Goal: Task Accomplishment & Management: Complete application form

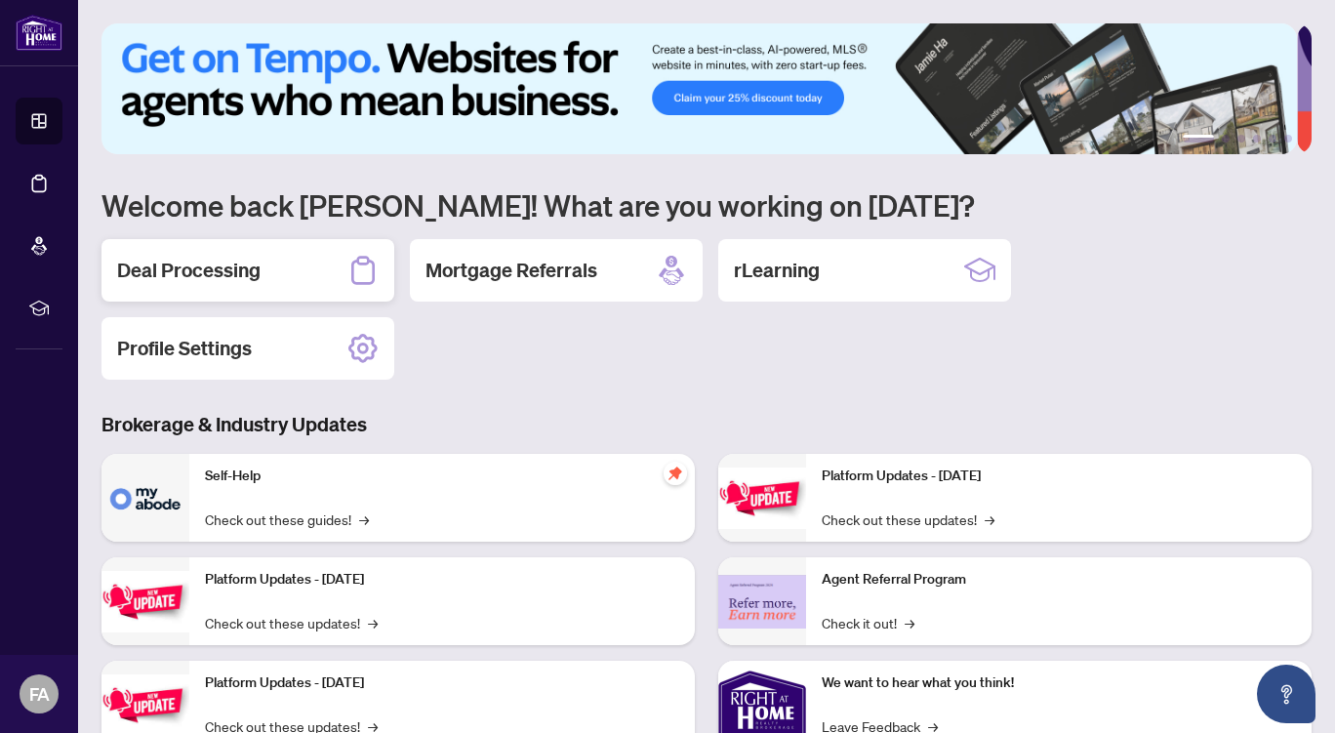
click at [262, 269] on div "Deal Processing" at bounding box center [248, 270] width 293 height 62
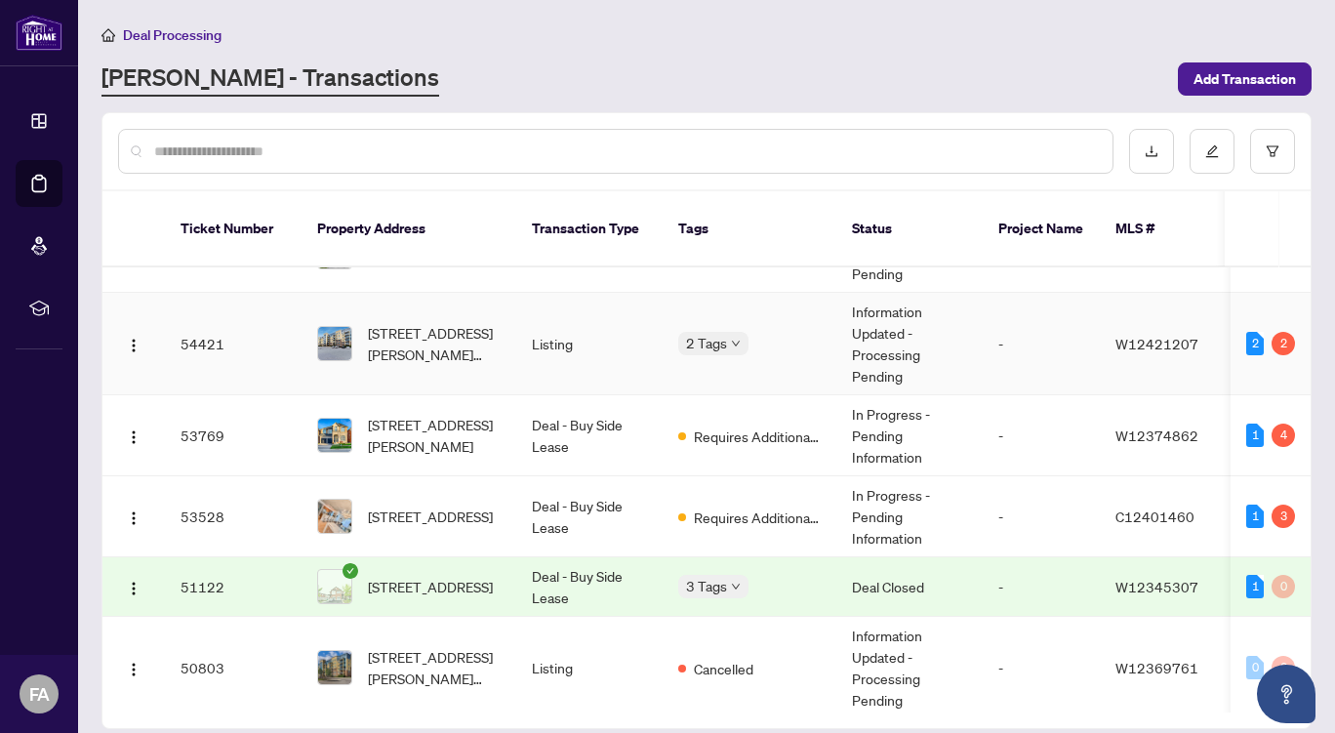
scroll to position [82, 0]
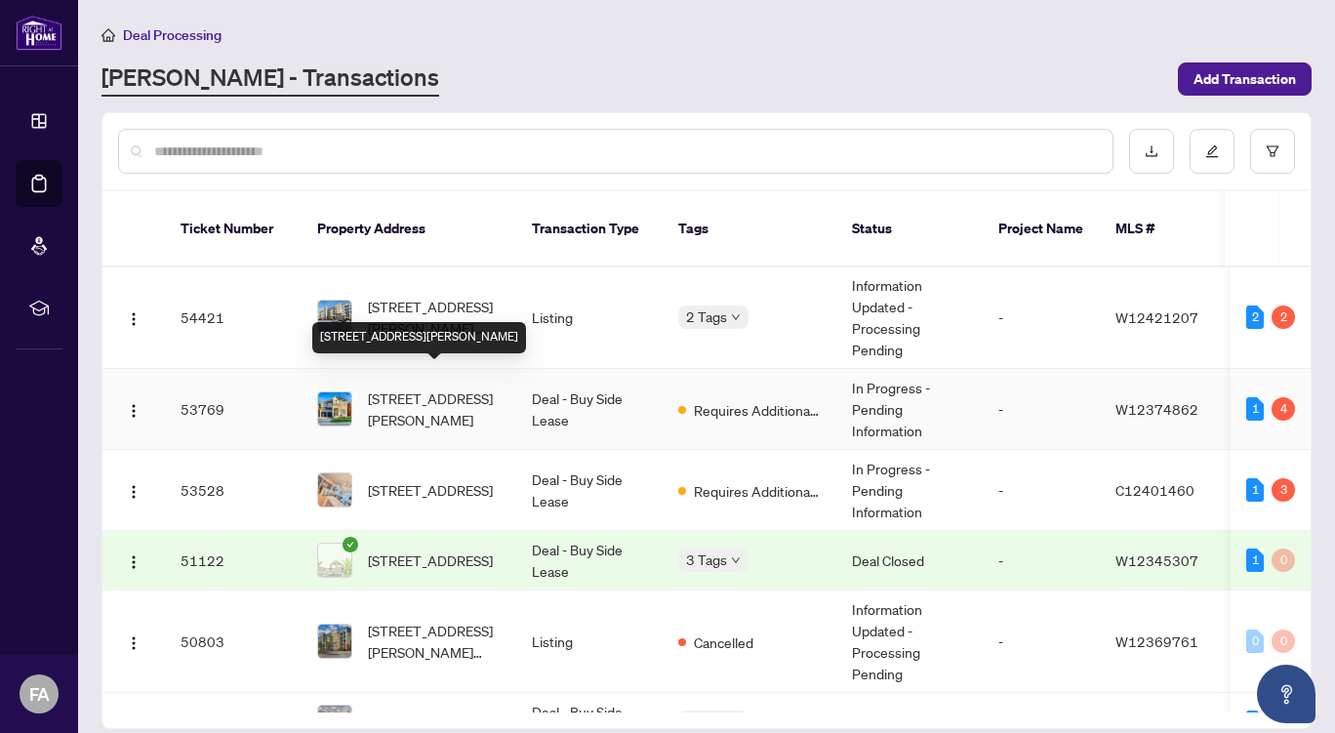
click at [464, 387] on span "[STREET_ADDRESS][PERSON_NAME]" at bounding box center [434, 408] width 133 height 43
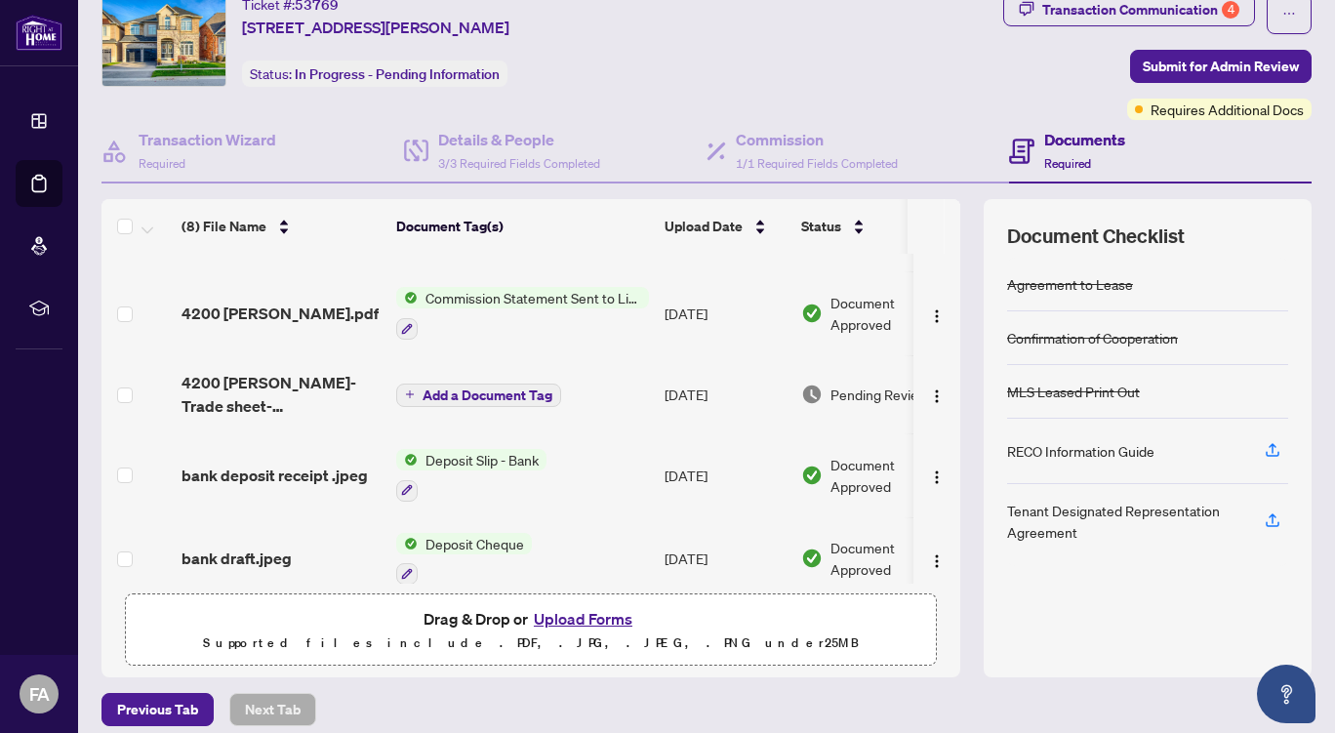
scroll to position [51, 0]
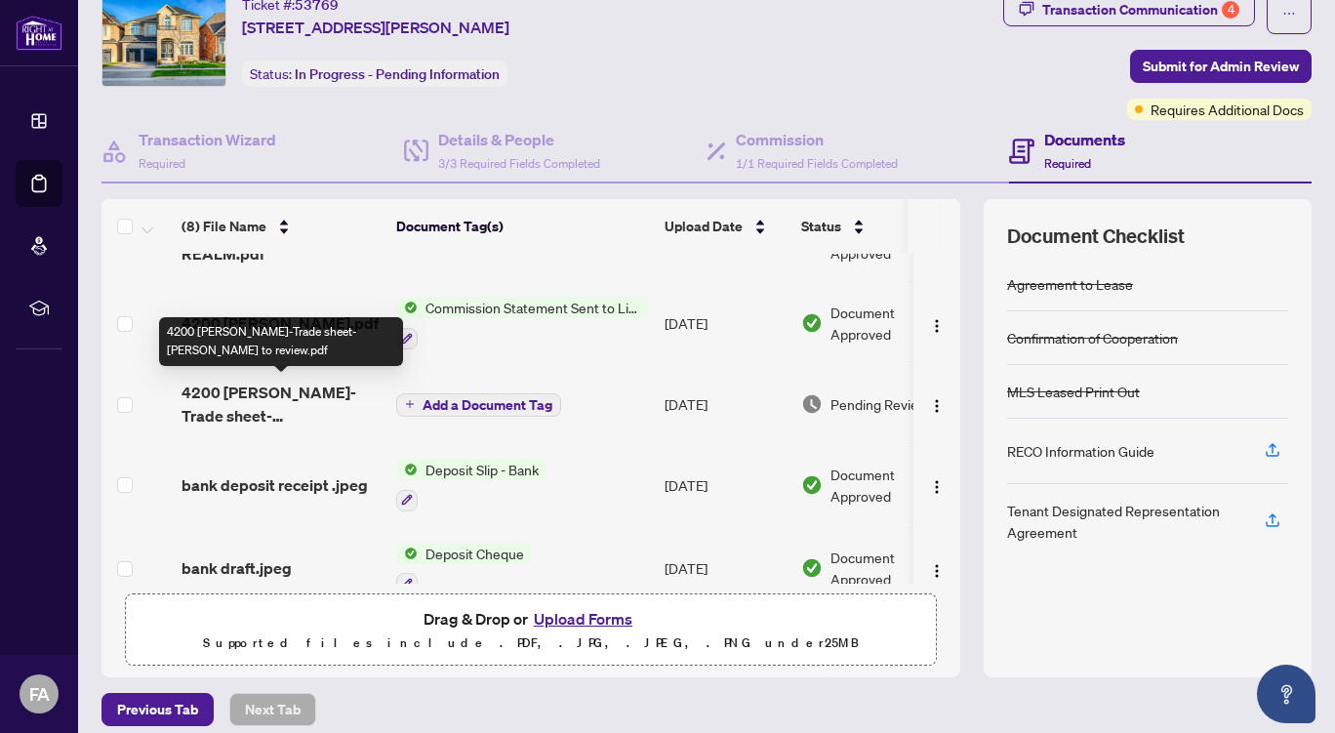
click at [367, 405] on span "4200 [PERSON_NAME]-Trade sheet-[PERSON_NAME] to review.pdf" at bounding box center [281, 404] width 199 height 47
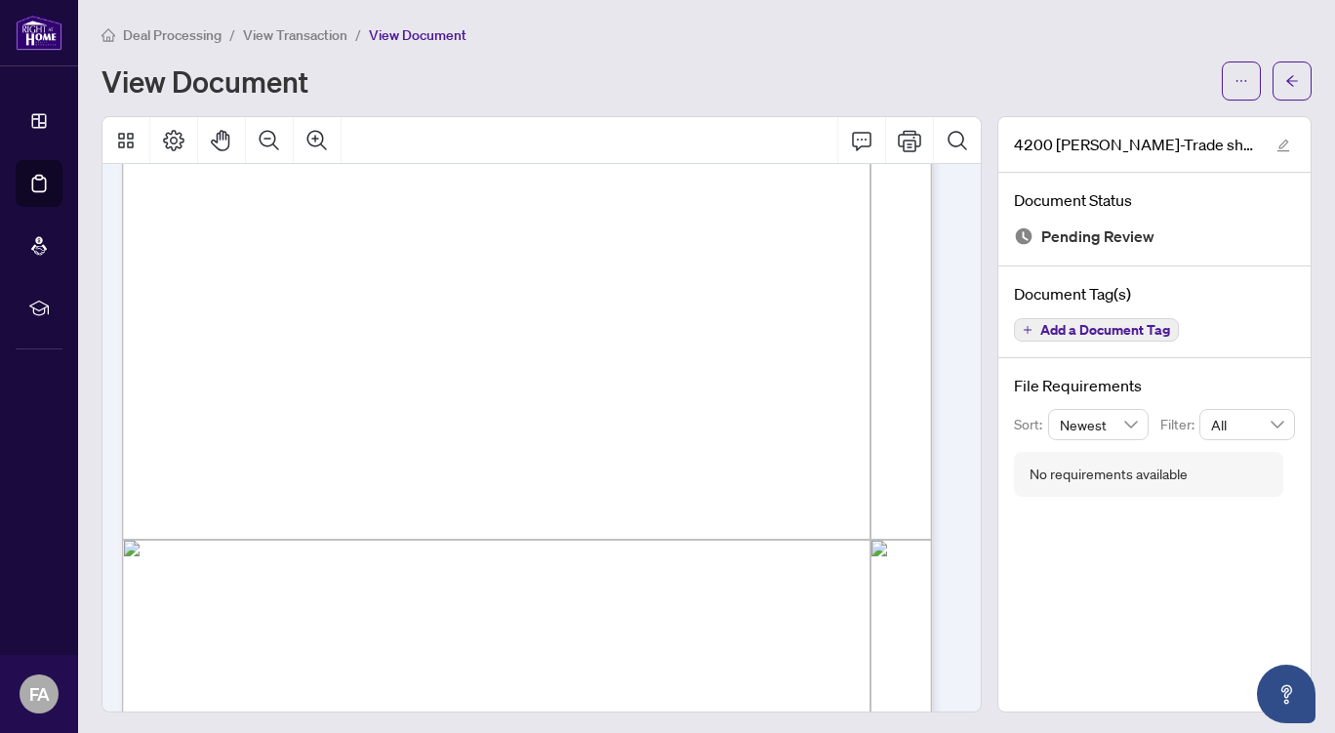
scroll to position [393, 0]
click at [1277, 143] on icon "edit" at bounding box center [1284, 146] width 14 height 14
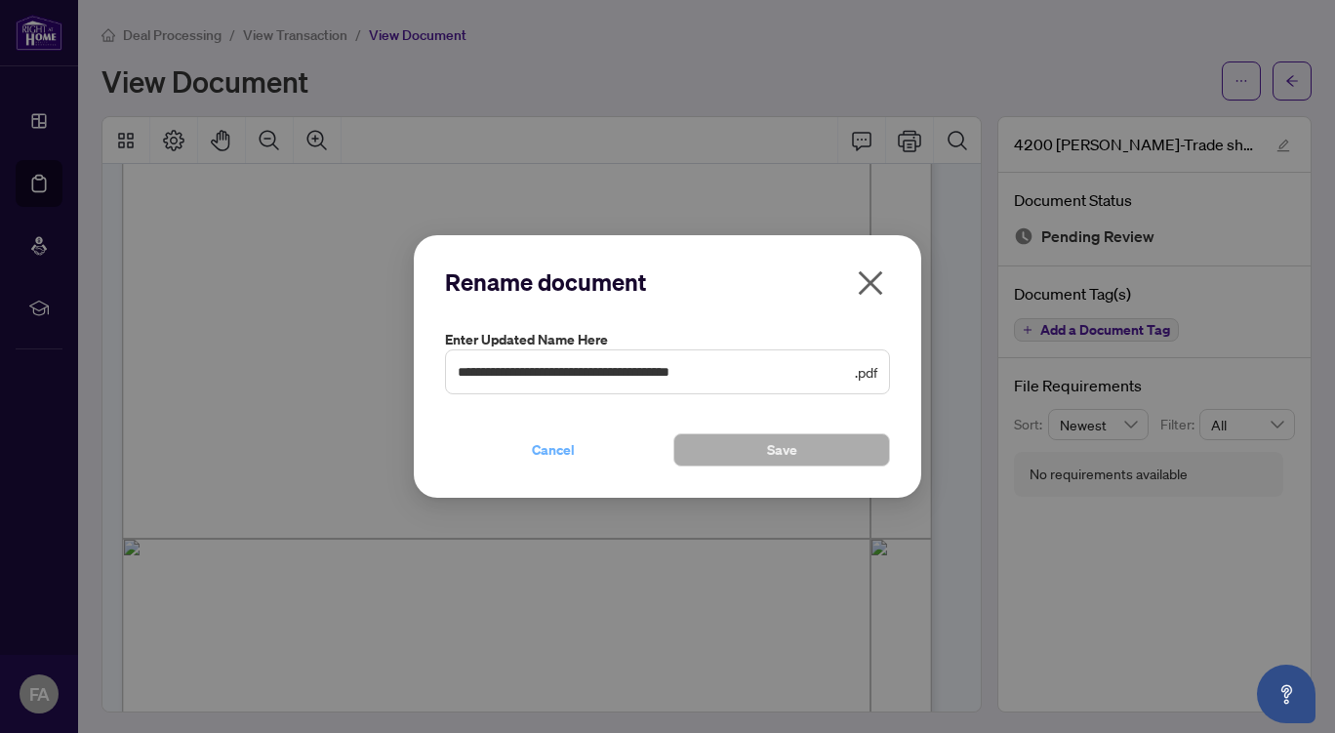
click at [575, 446] on button "Cancel" at bounding box center [553, 449] width 217 height 33
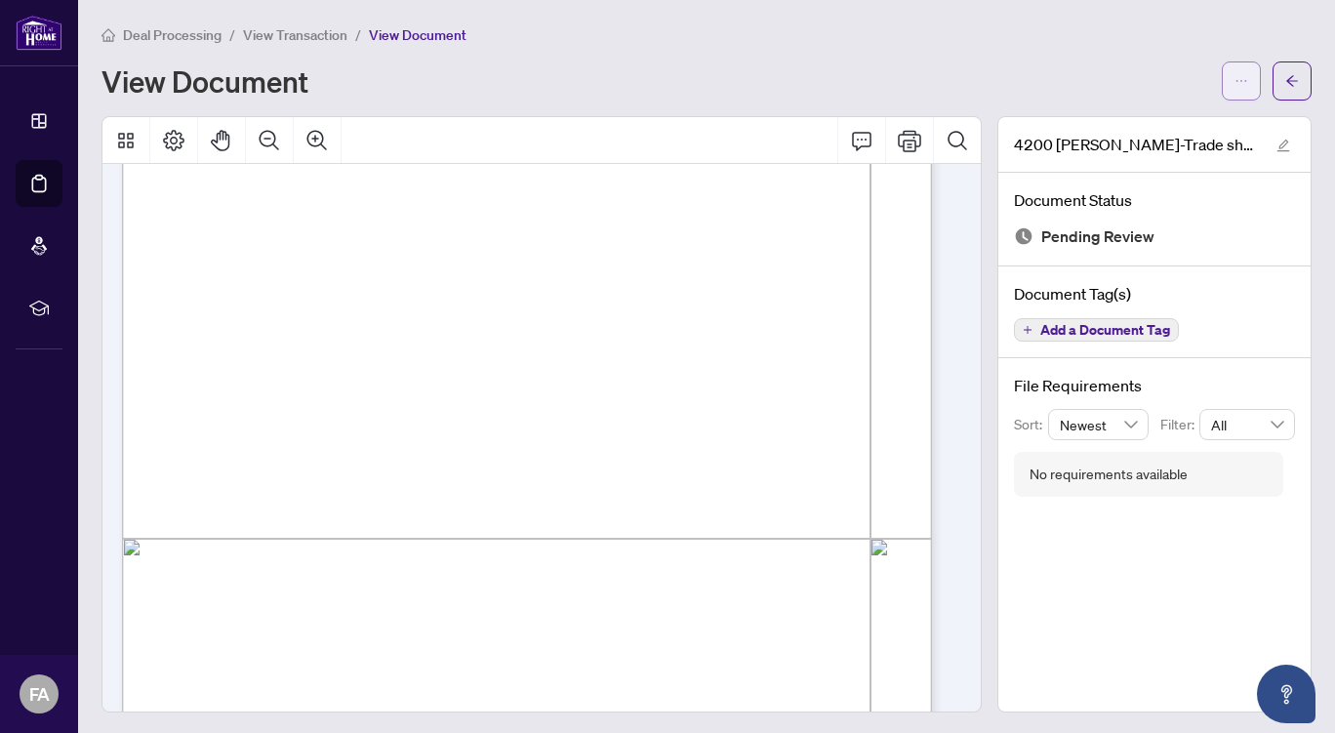
click at [1235, 78] on icon "ellipsis" at bounding box center [1242, 81] width 14 height 14
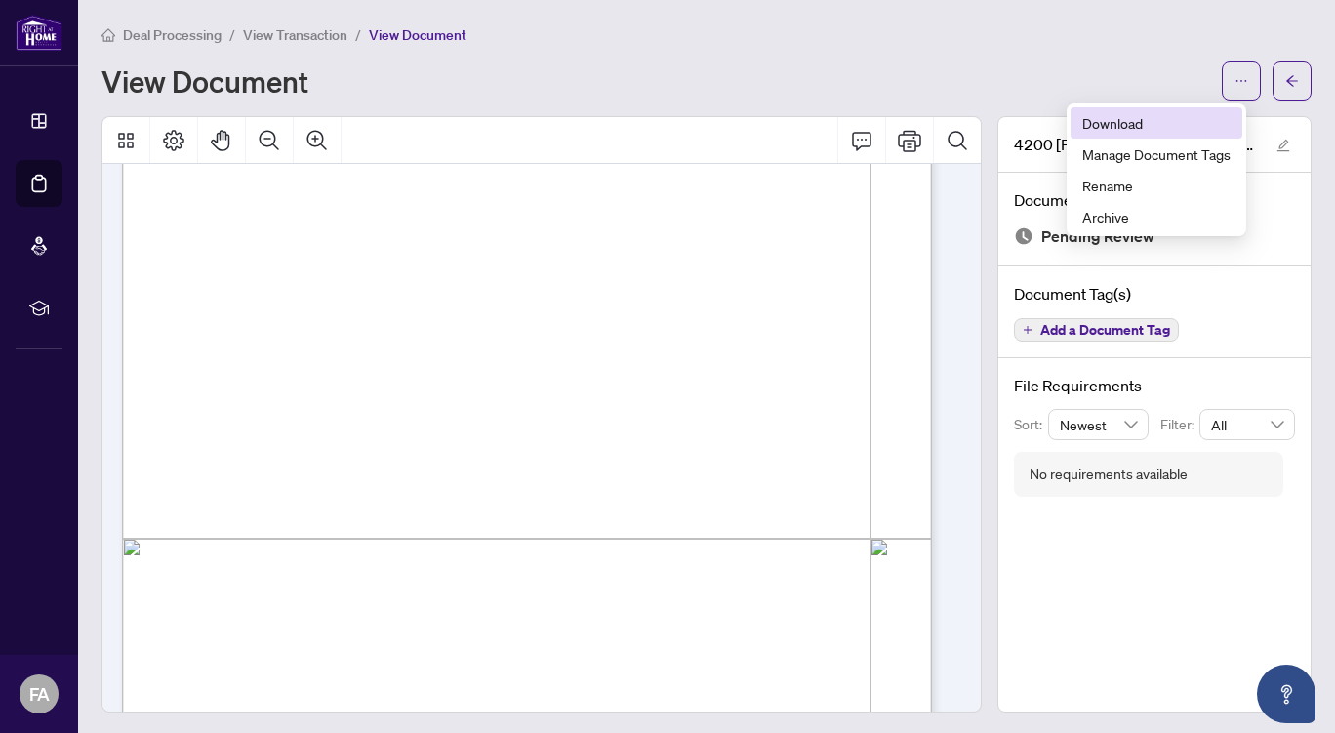
click at [1112, 123] on span "Download" at bounding box center [1156, 122] width 148 height 21
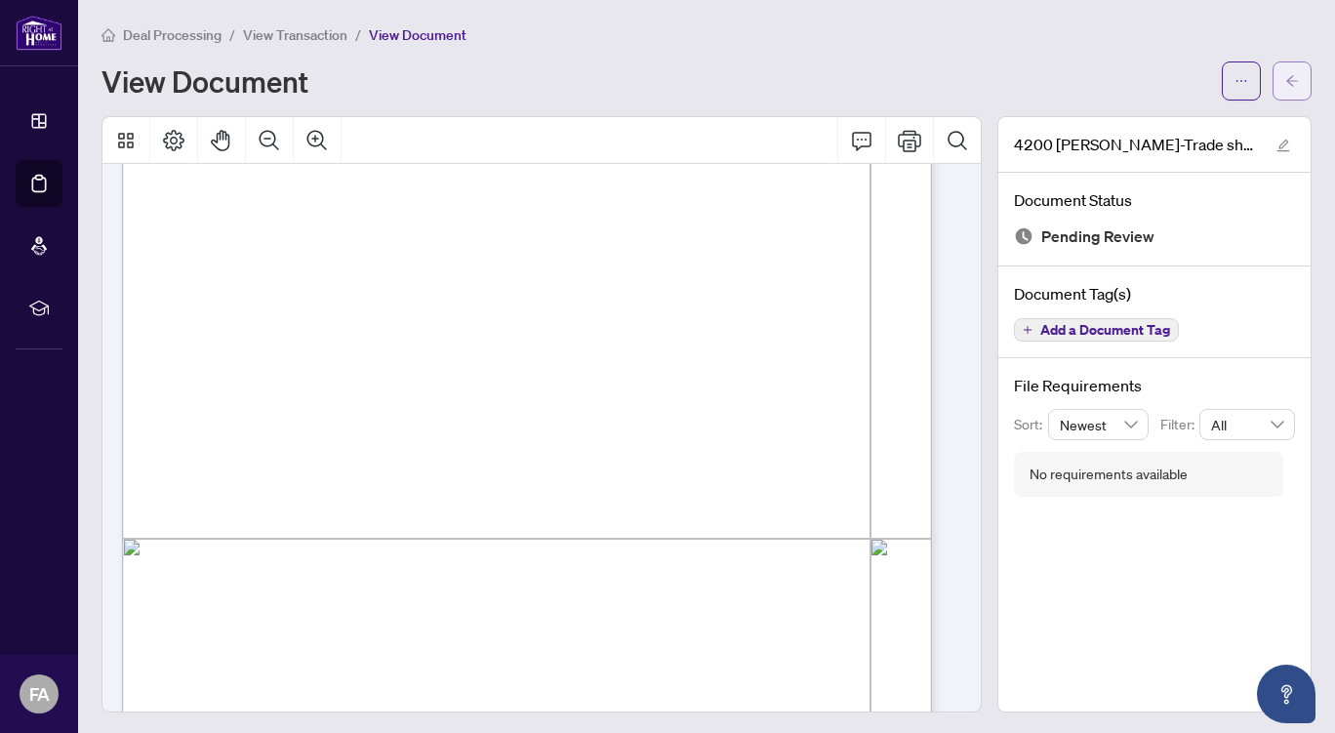
click at [1285, 75] on icon "arrow-left" at bounding box center [1292, 81] width 14 height 14
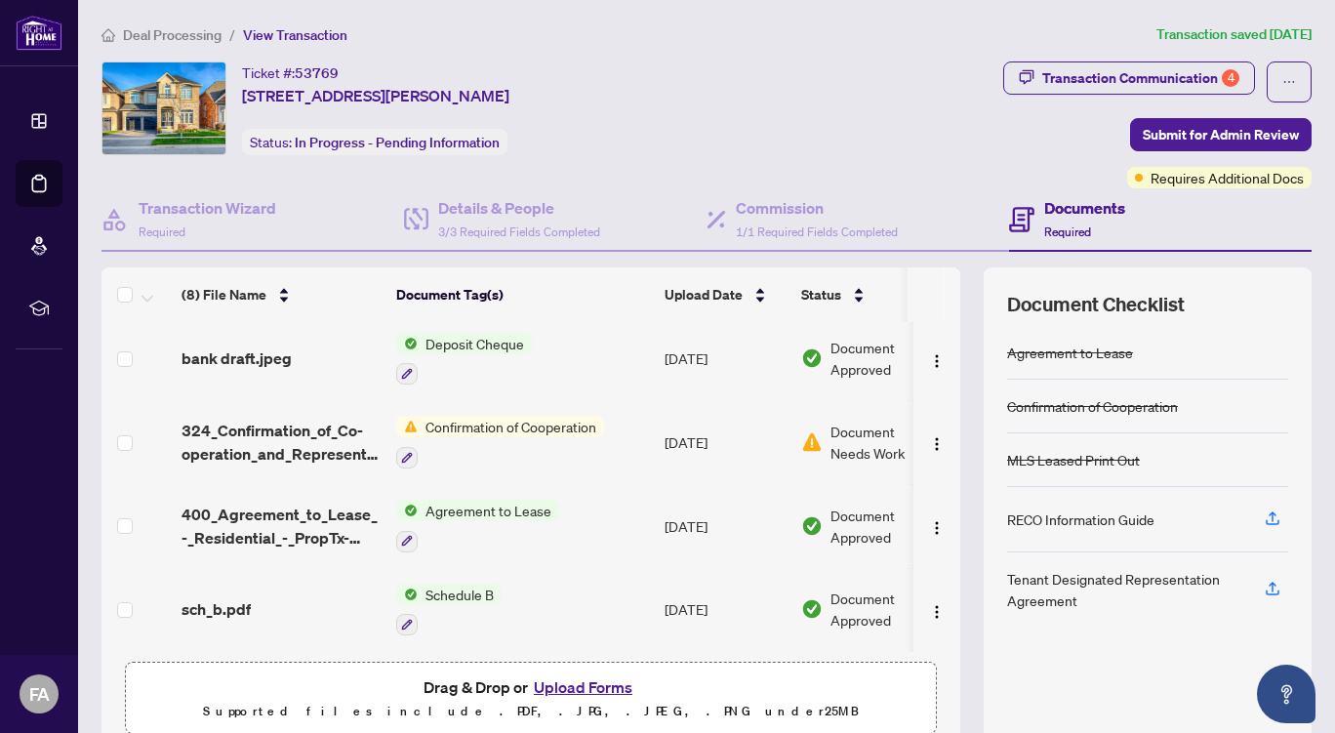
scroll to position [47, 0]
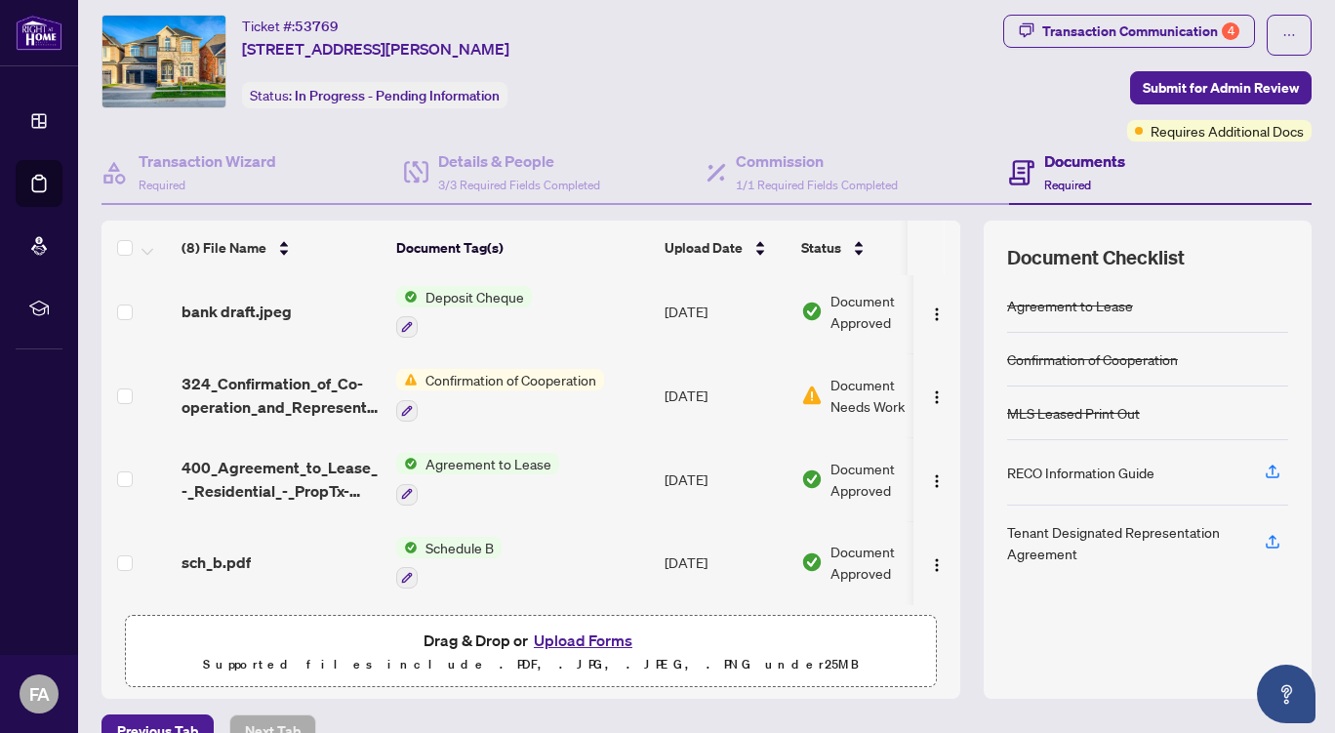
click at [563, 637] on button "Upload Forms" at bounding box center [583, 640] width 110 height 25
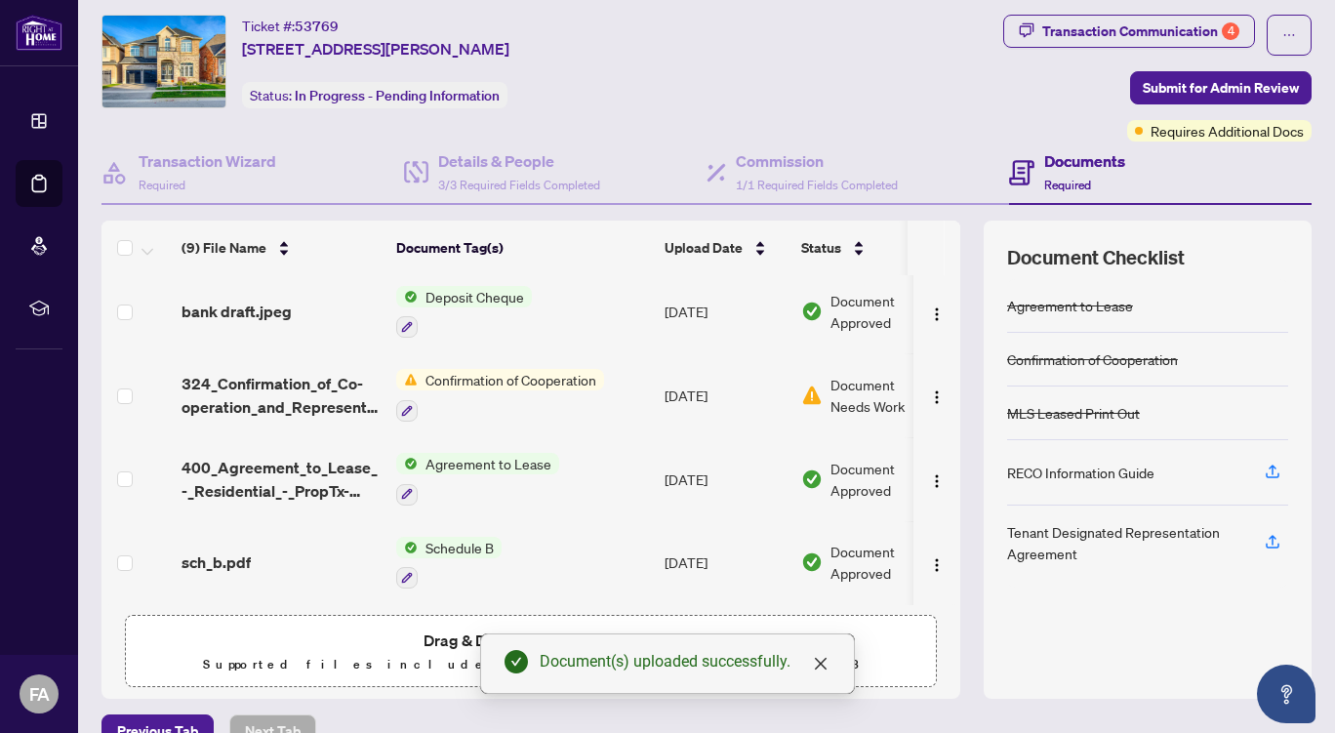
scroll to position [83, 0]
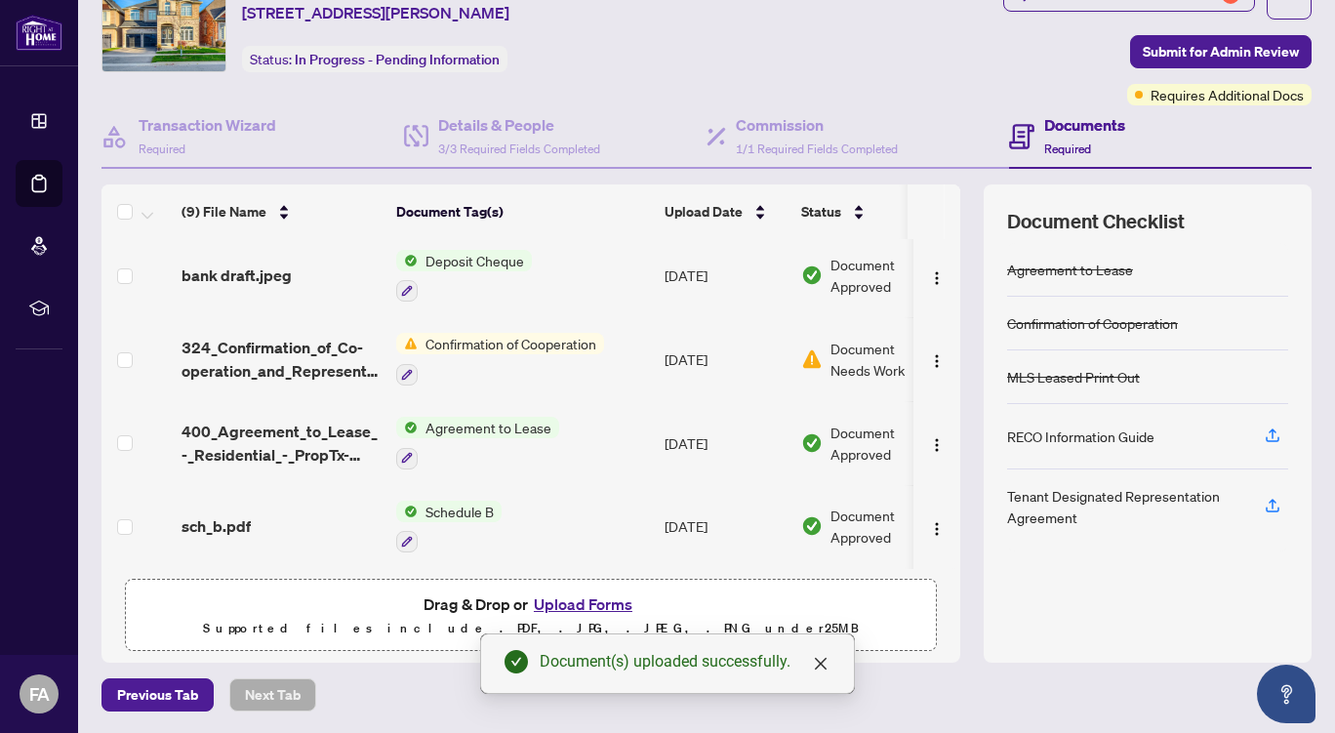
click at [505, 334] on span "Confirmation of Cooperation" at bounding box center [511, 343] width 186 height 21
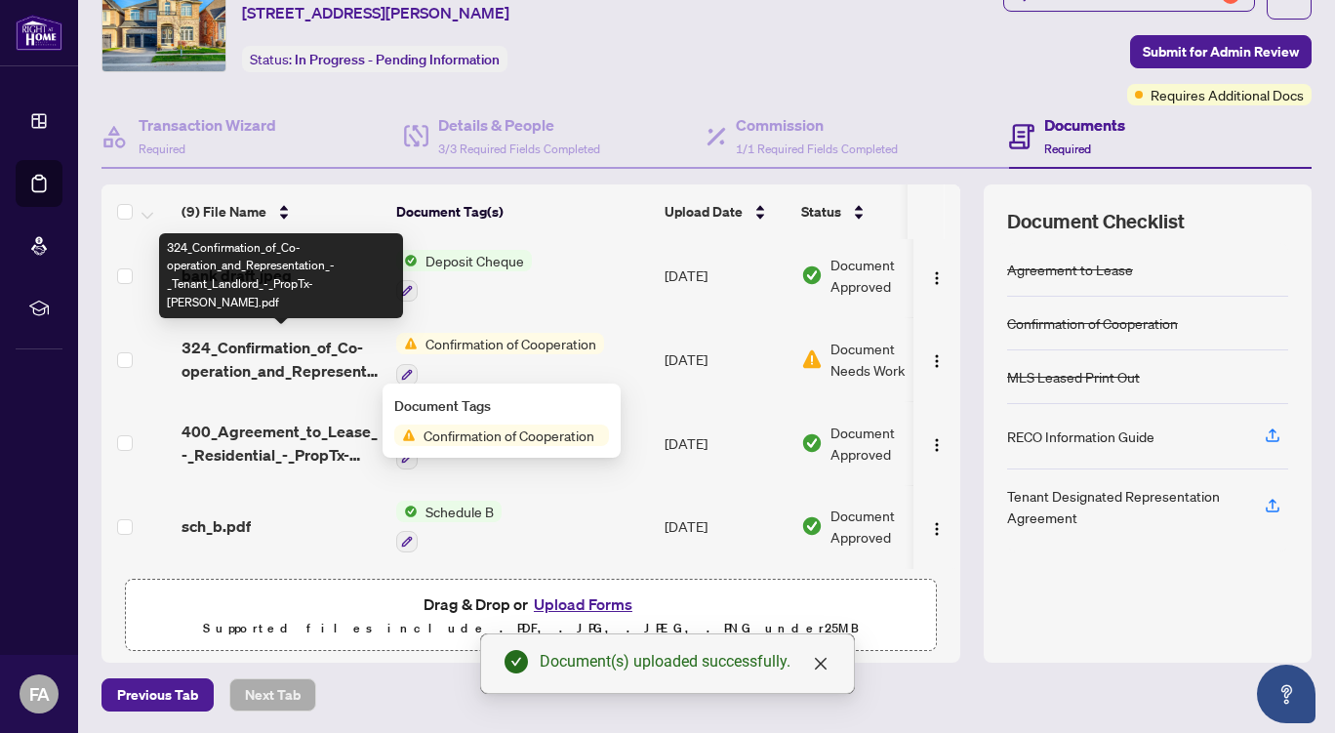
click at [324, 357] on span "324_Confirmation_of_Co-operation_and_Representation_-_Tenant_Landlord_-_PropTx-…" at bounding box center [281, 359] width 199 height 47
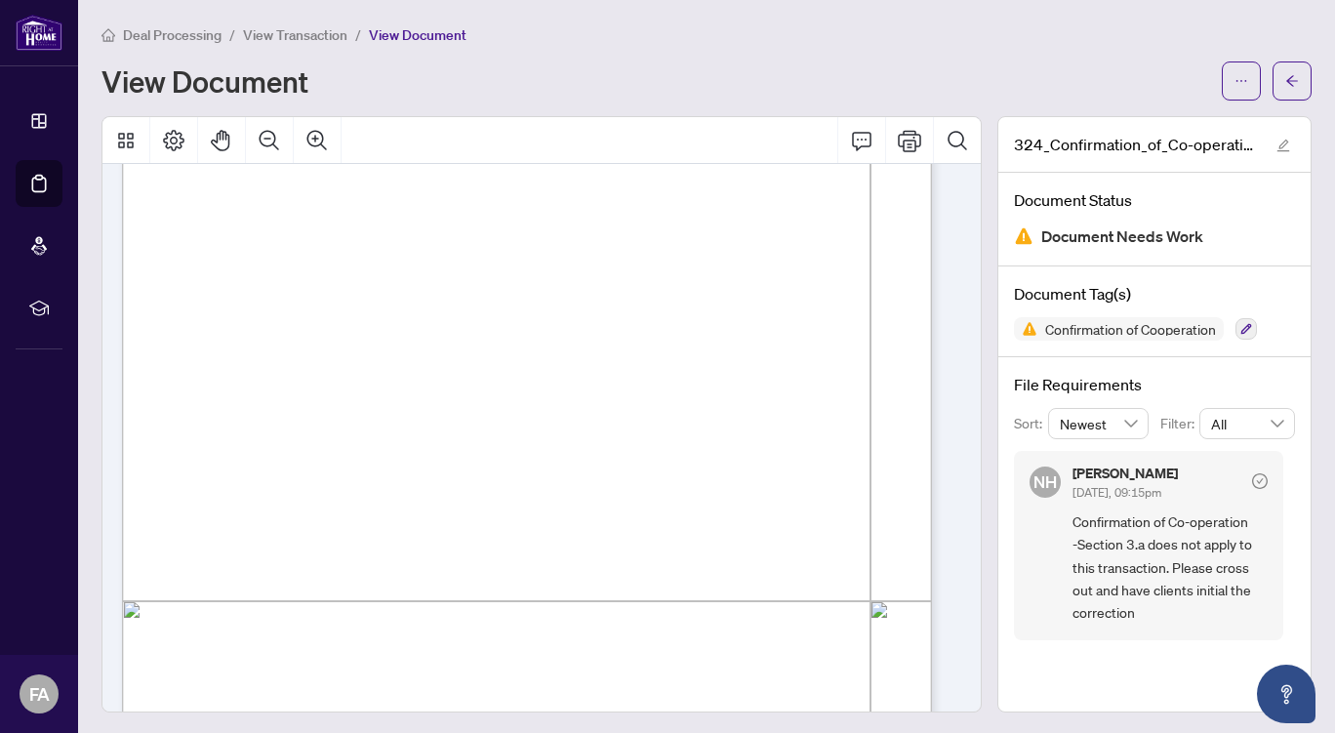
scroll to position [341, 0]
click at [1235, 83] on icon "ellipsis" at bounding box center [1242, 81] width 14 height 14
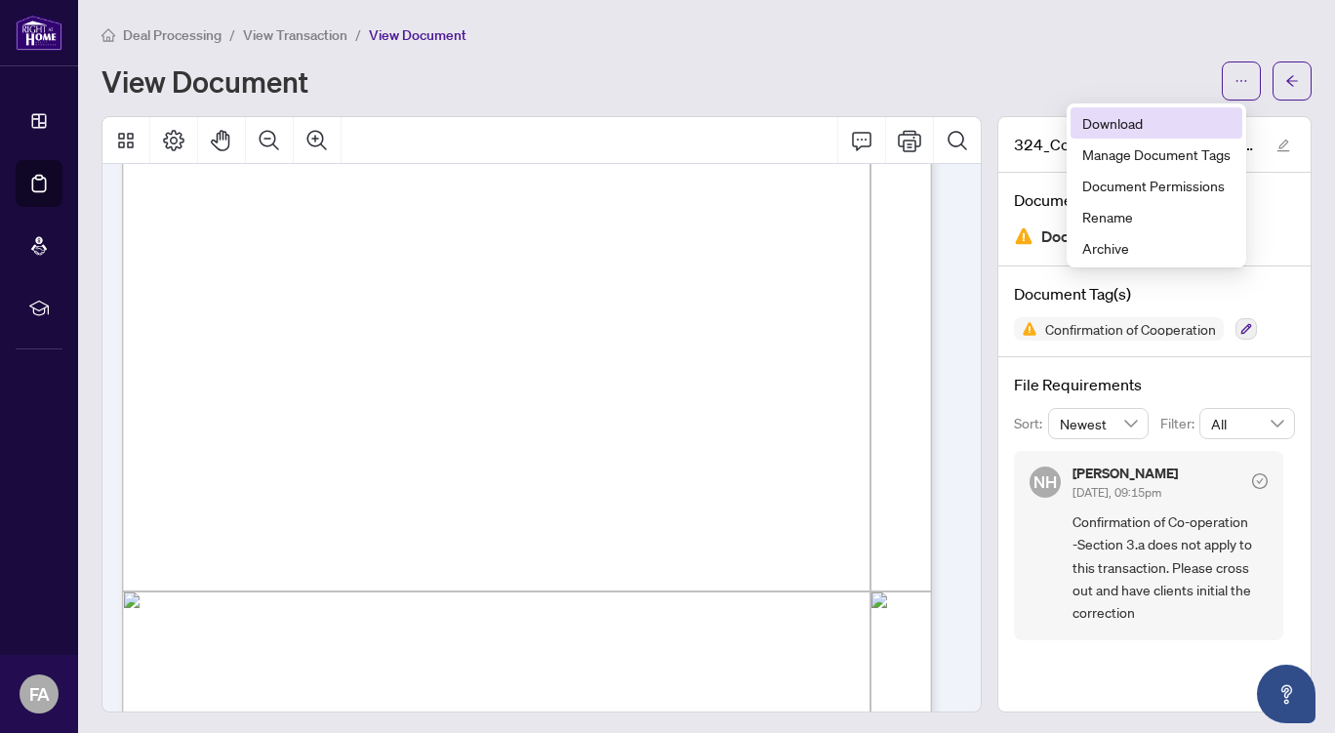
click at [1131, 123] on span "Download" at bounding box center [1156, 122] width 148 height 21
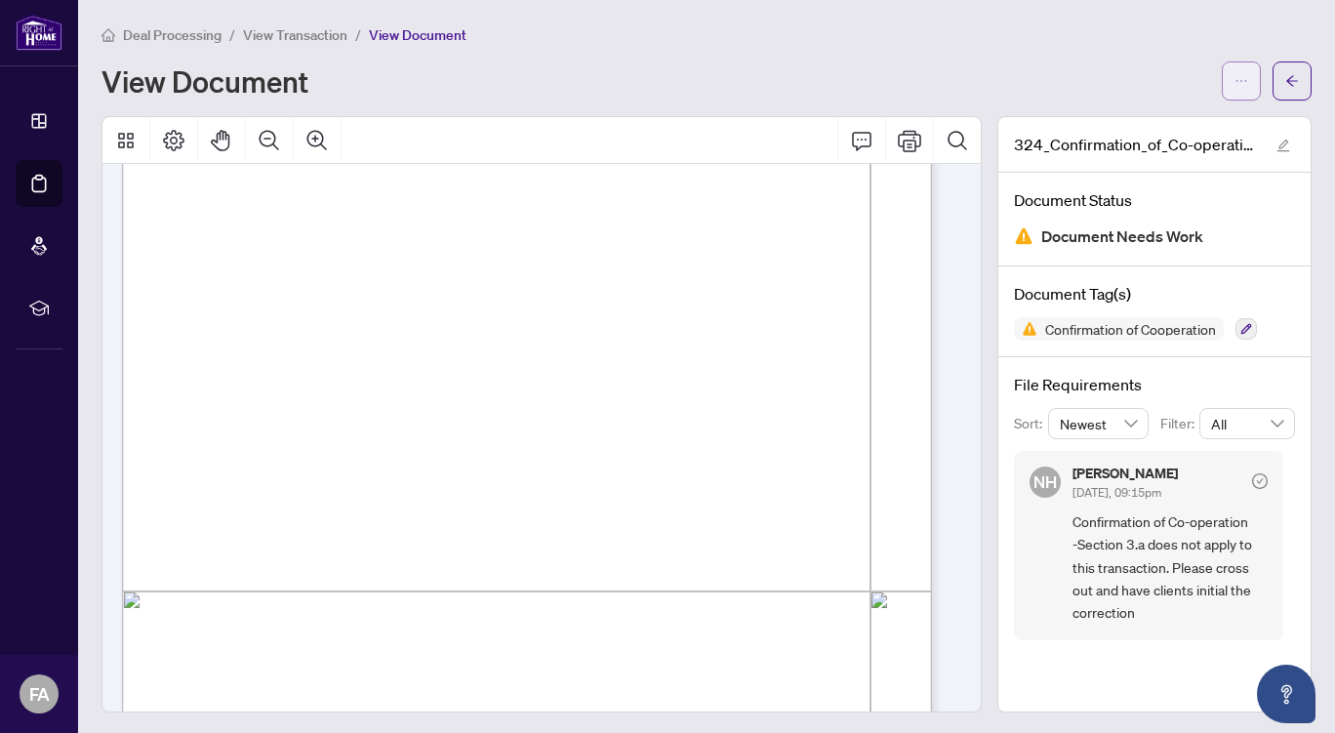
click at [1235, 71] on span "button" at bounding box center [1242, 80] width 14 height 31
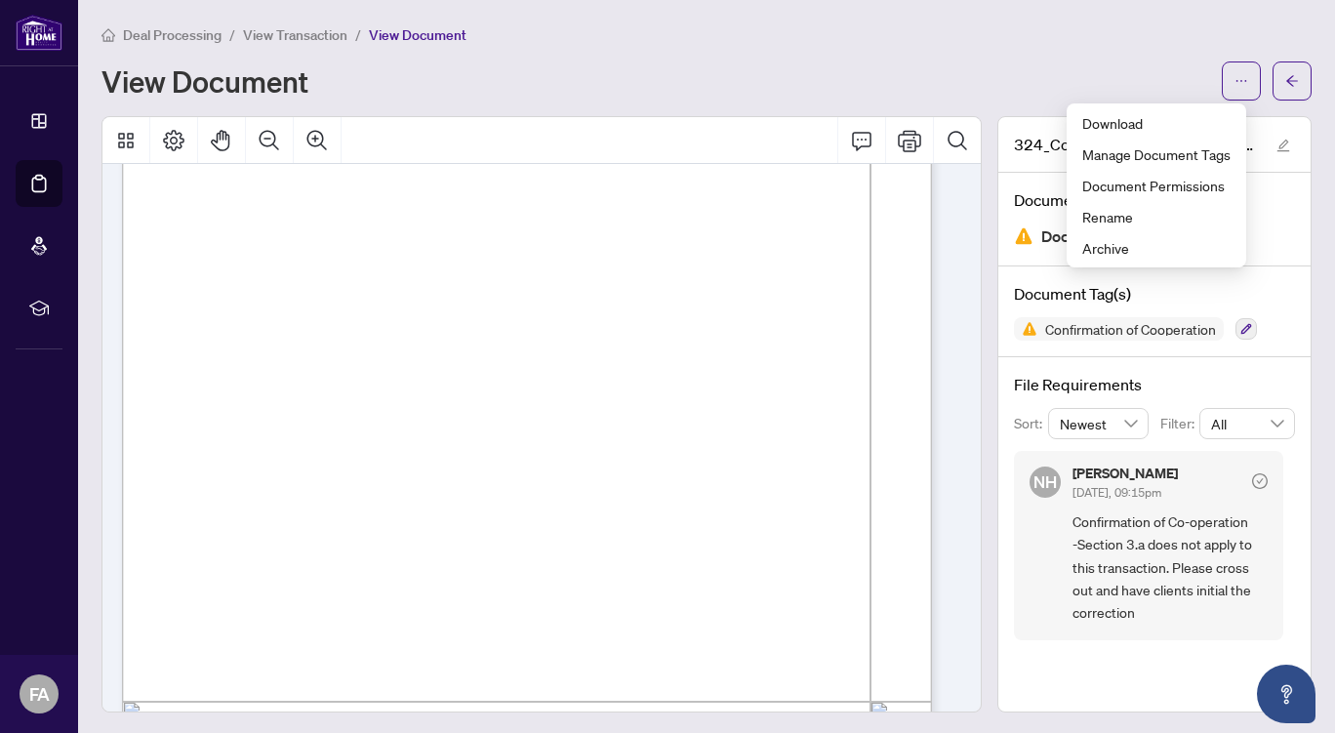
scroll to position [1306, 0]
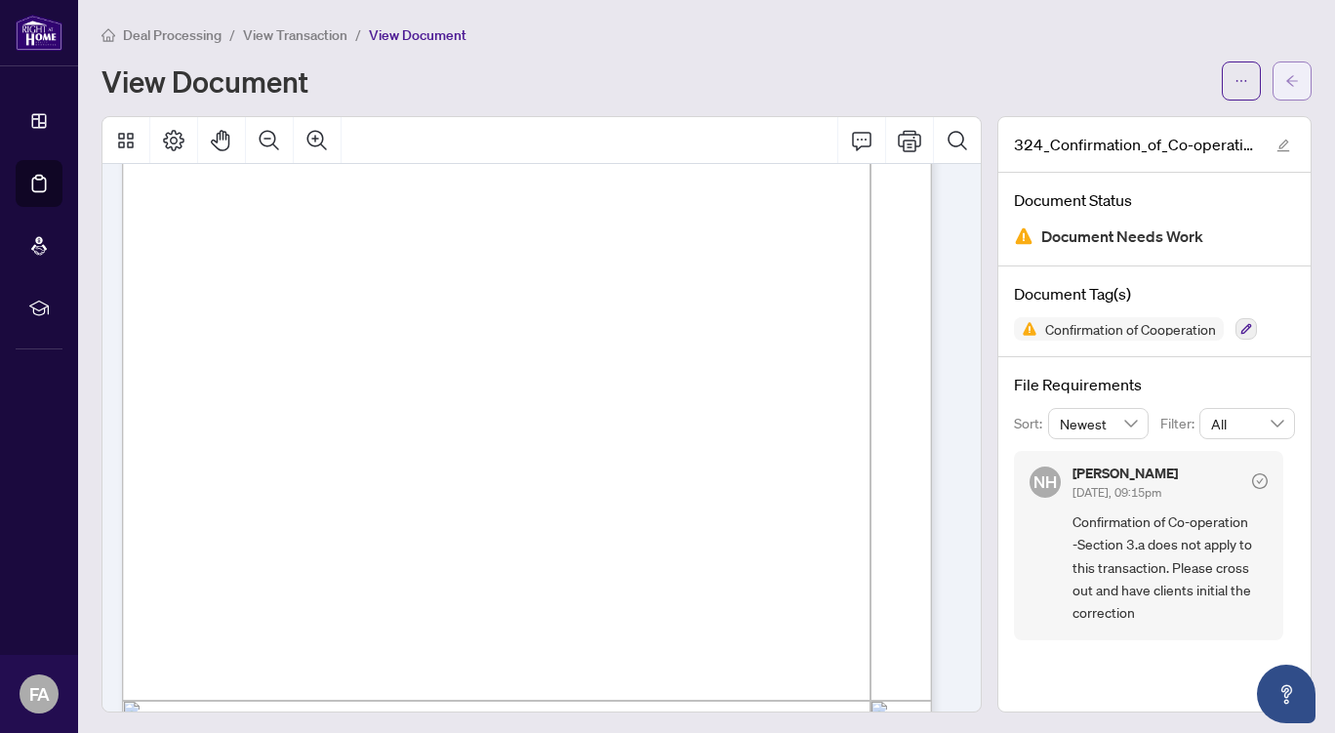
click at [1290, 67] on button "button" at bounding box center [1292, 80] width 39 height 39
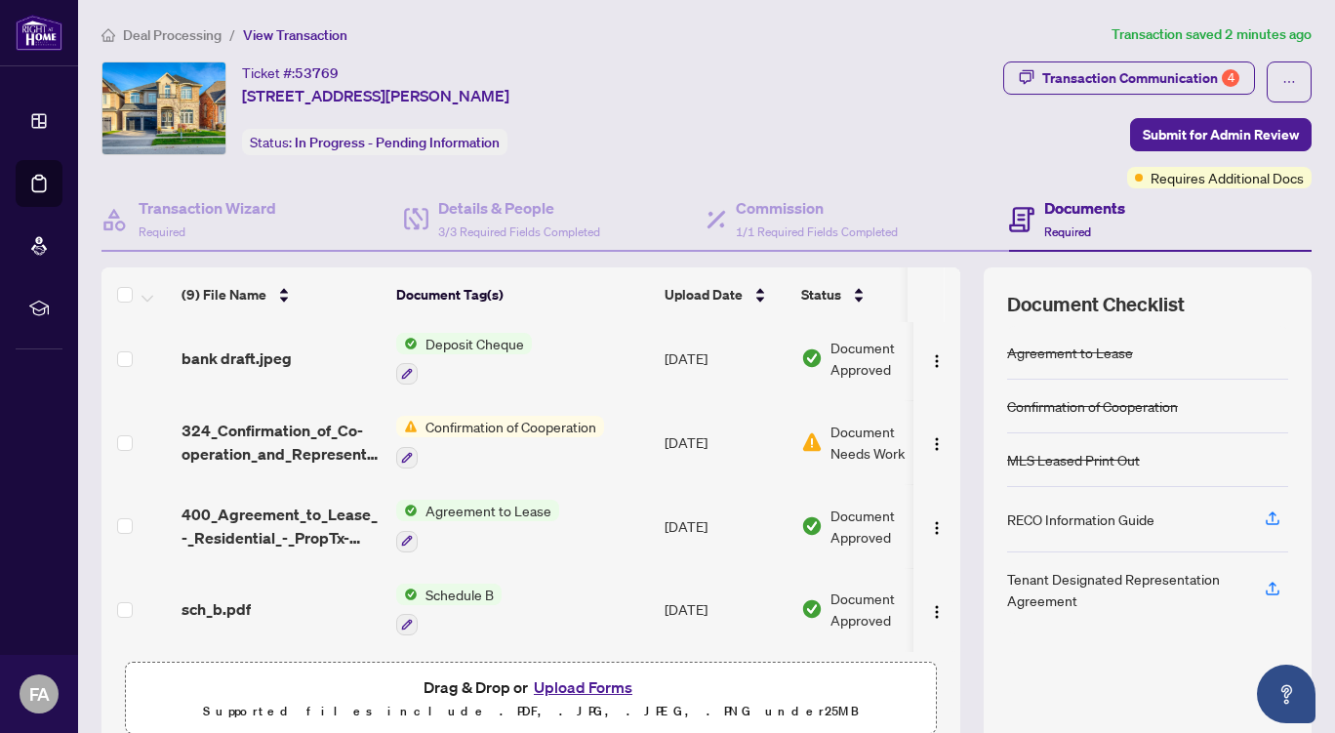
scroll to position [83, 0]
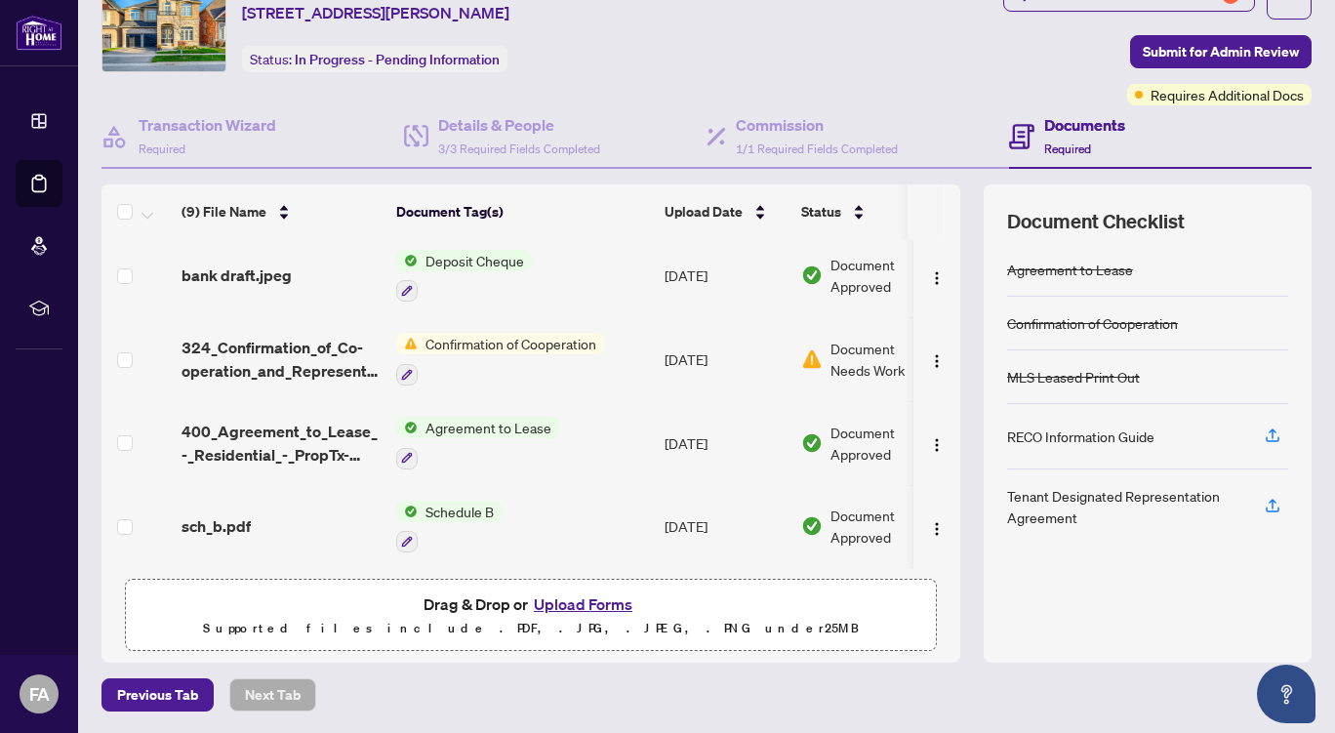
click at [562, 602] on button "Upload Forms" at bounding box center [583, 603] width 110 height 25
click at [570, 603] on button "Upload Forms" at bounding box center [583, 603] width 110 height 25
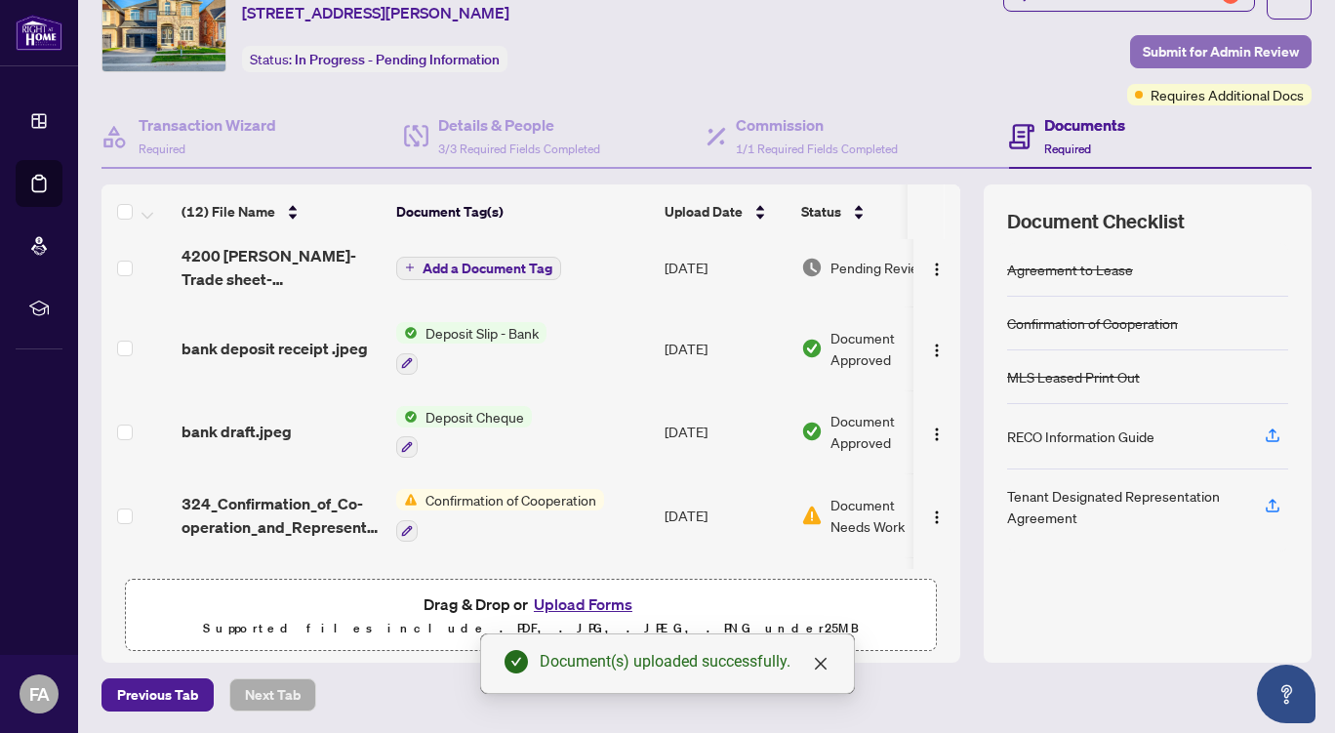
click at [1219, 46] on span "Submit for Admin Review" at bounding box center [1221, 51] width 156 height 31
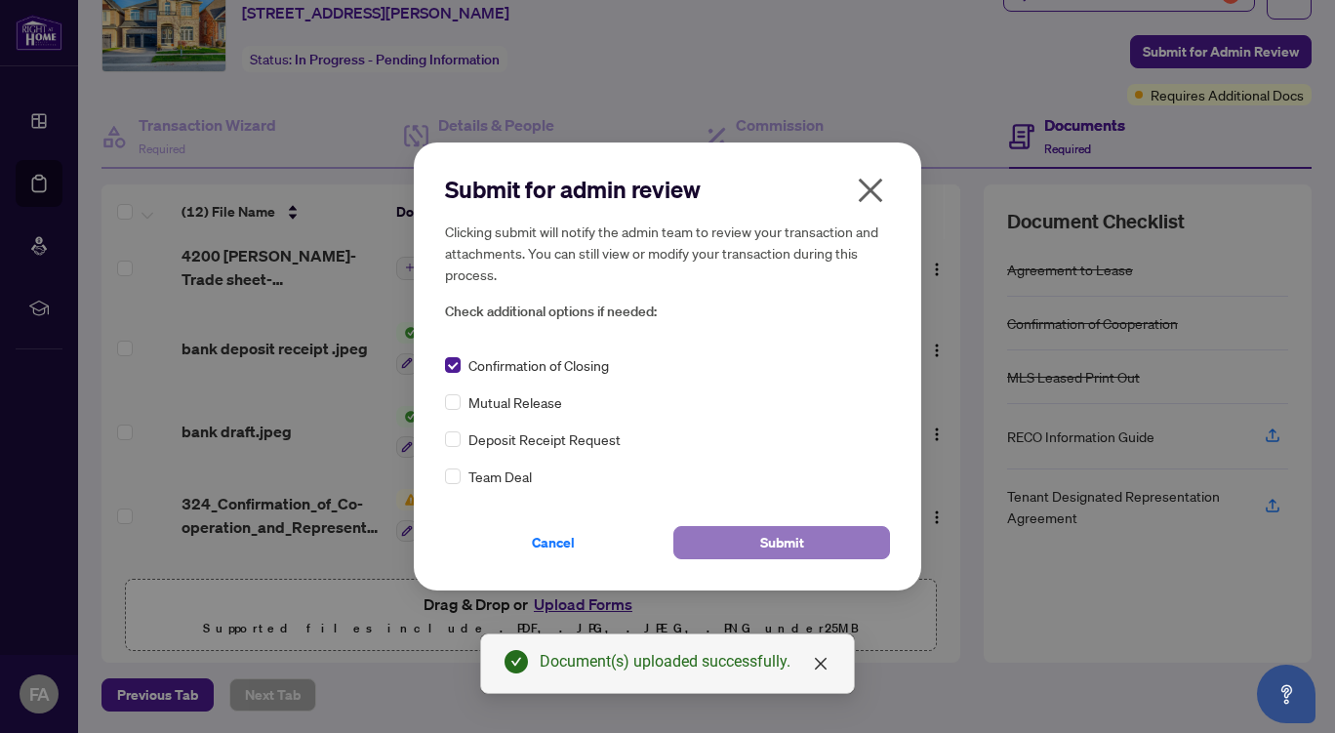
click at [763, 536] on span "Submit" at bounding box center [782, 542] width 44 height 31
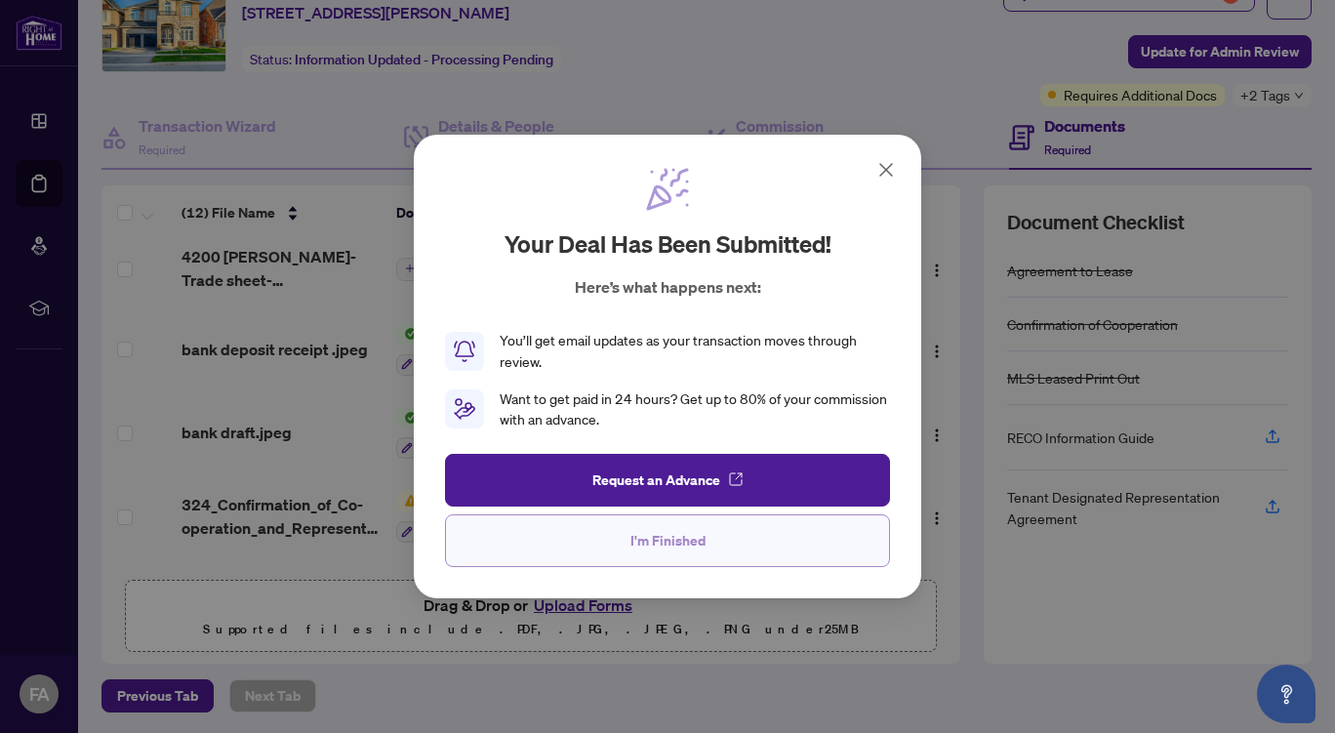
click at [674, 541] on span "I'm Finished" at bounding box center [667, 540] width 75 height 31
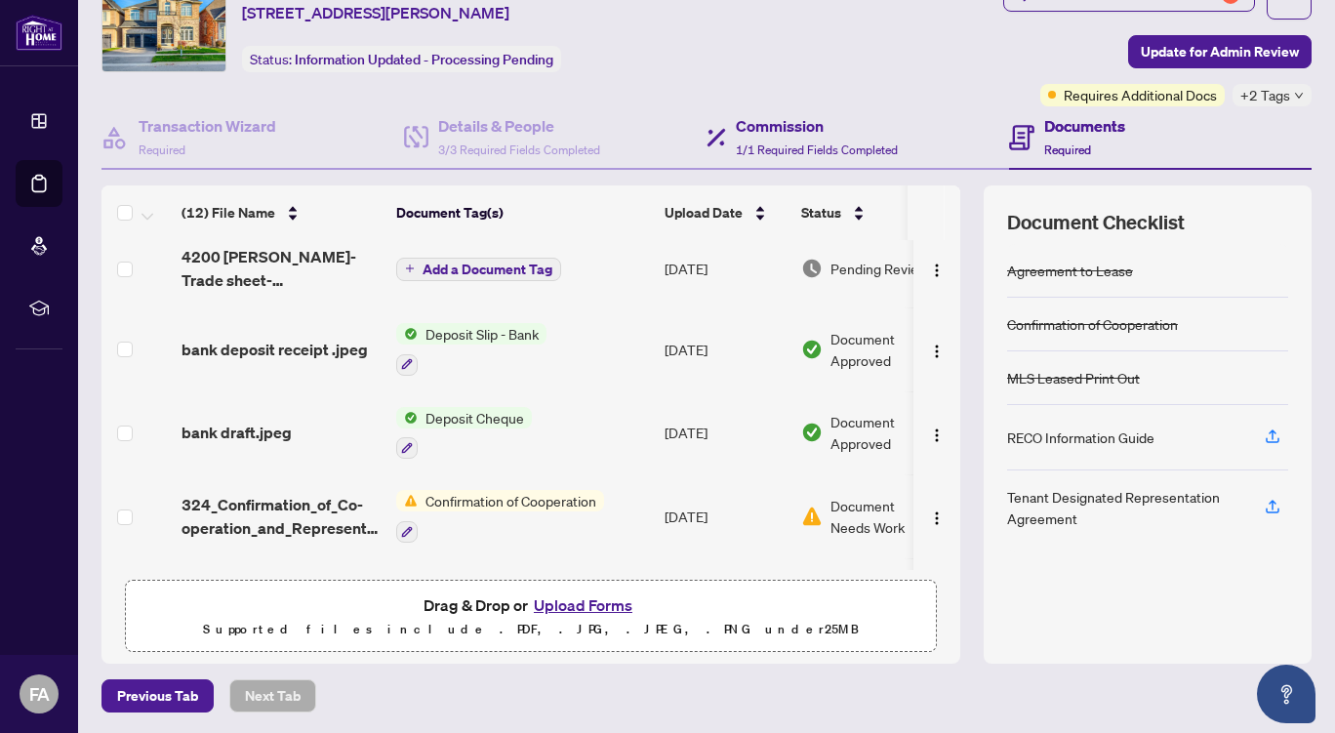
scroll to position [0, 0]
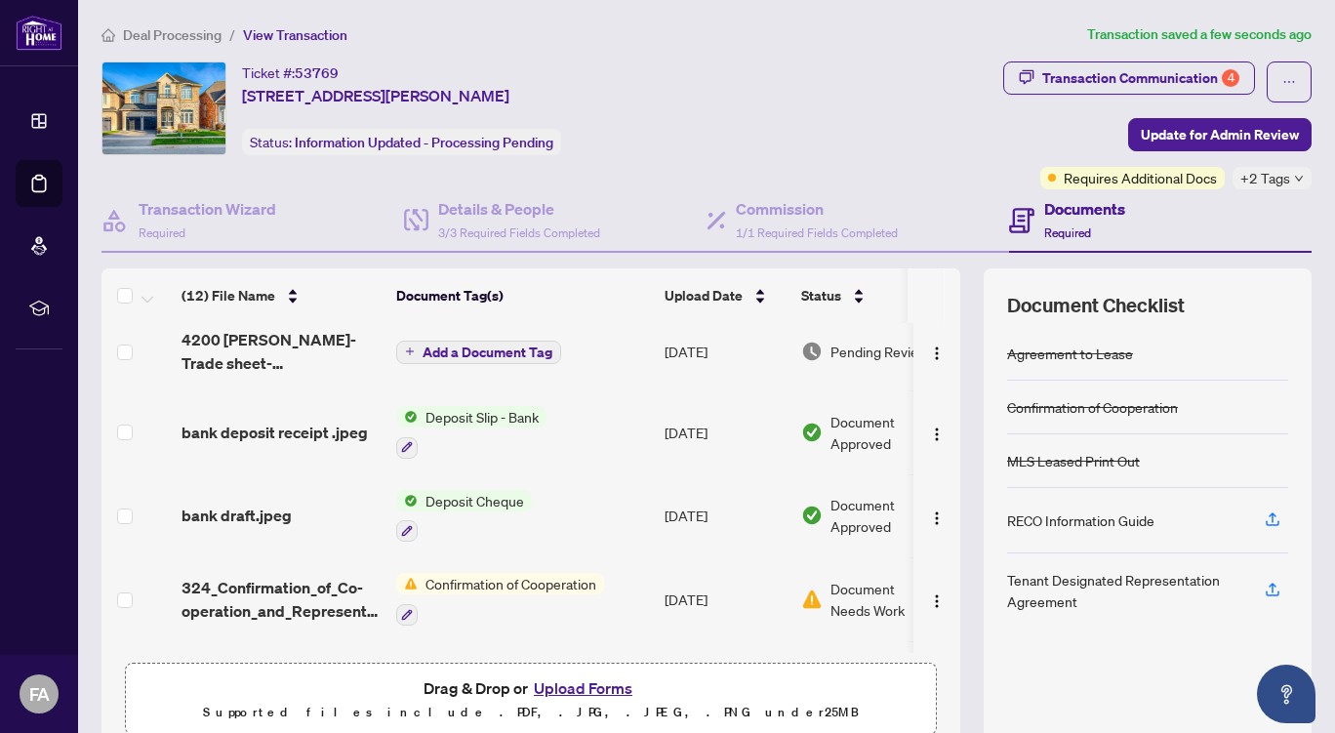
click at [169, 33] on span "Deal Processing" at bounding box center [172, 35] width 99 height 18
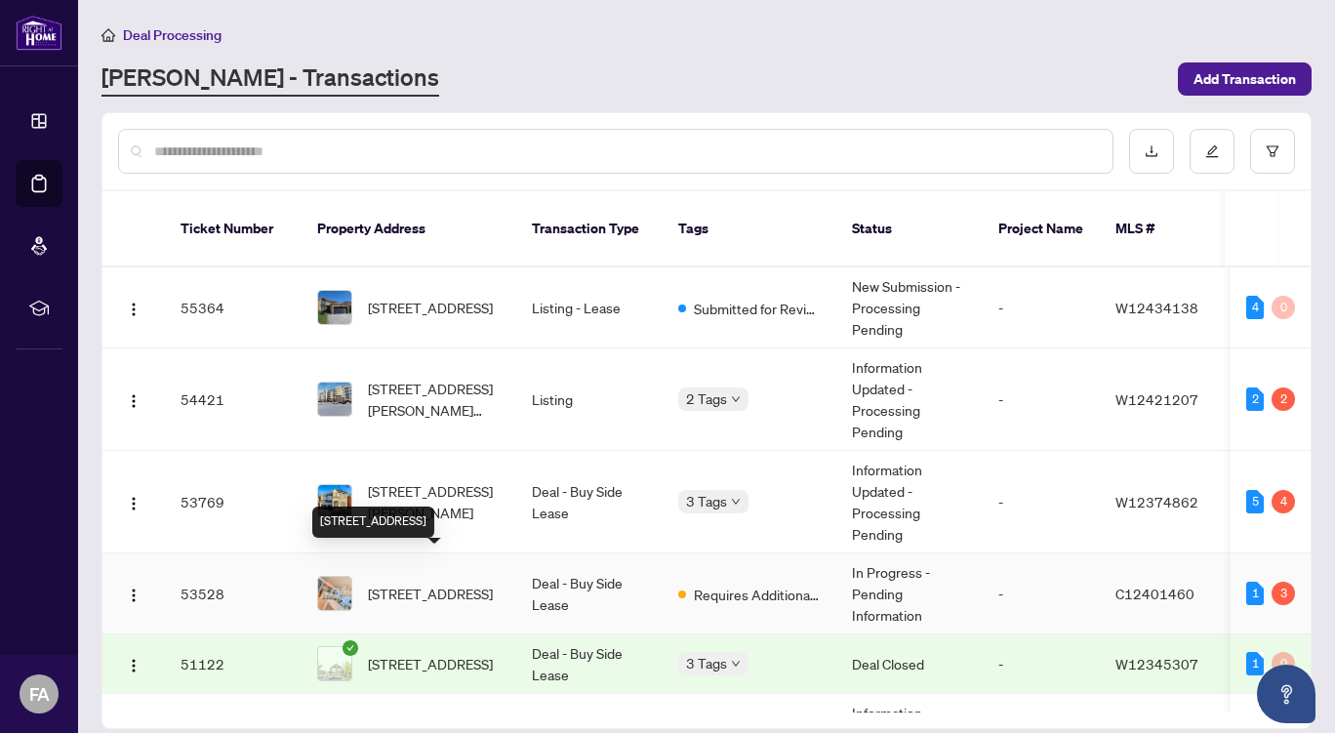
click at [446, 583] on span "[STREET_ADDRESS]" at bounding box center [430, 593] width 125 height 21
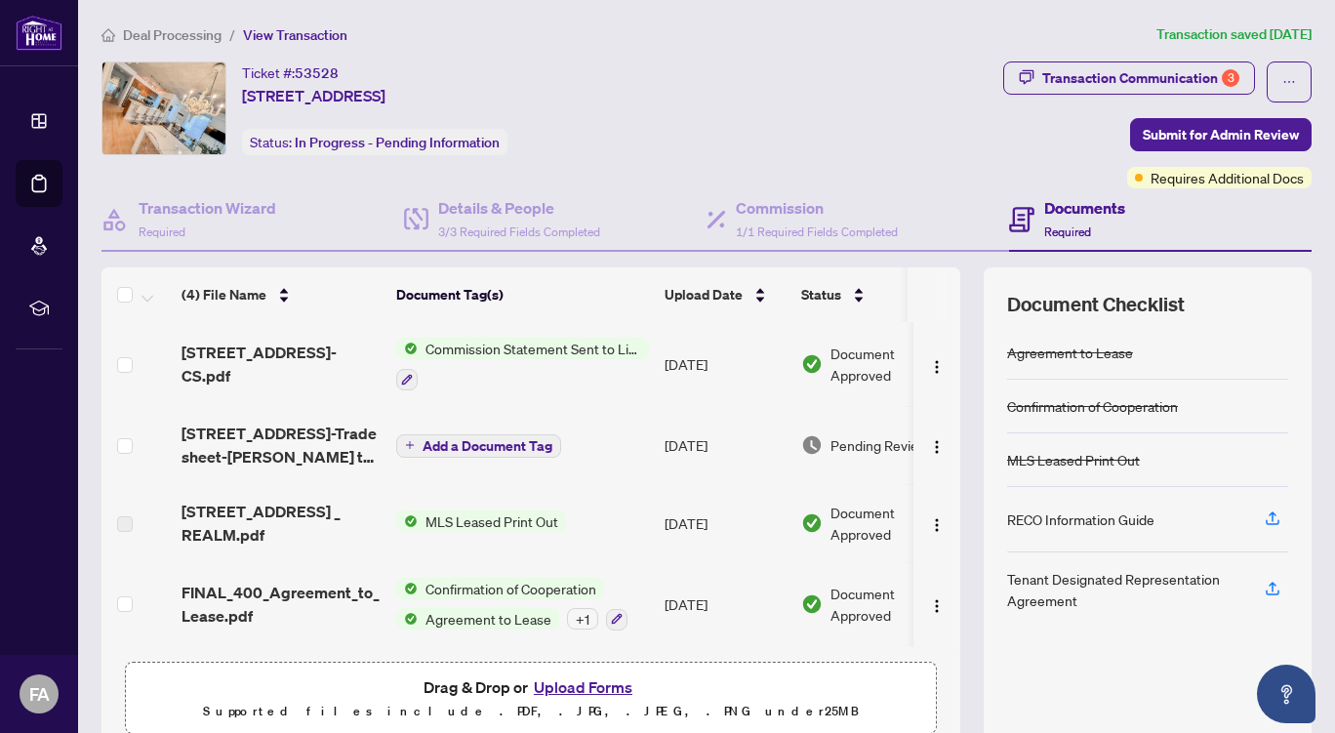
scroll to position [83, 0]
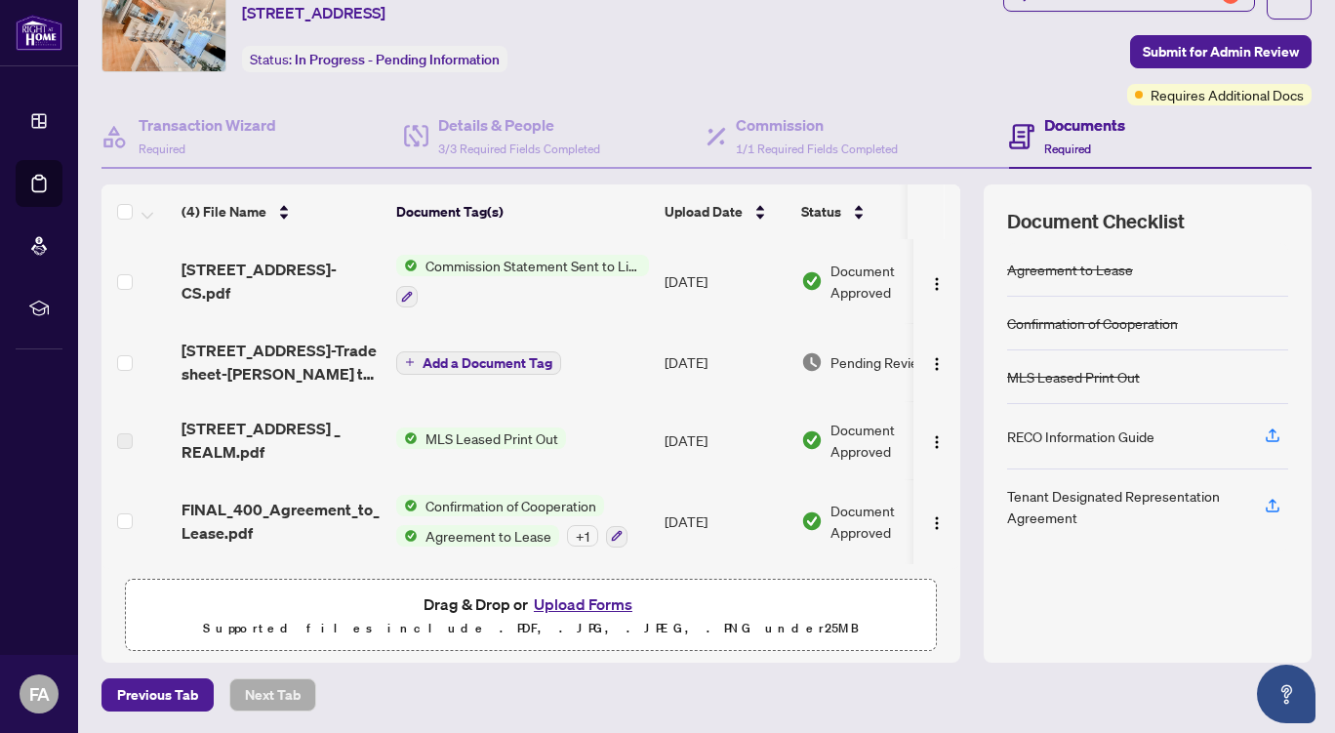
click at [568, 600] on button "Upload Forms" at bounding box center [583, 603] width 110 height 25
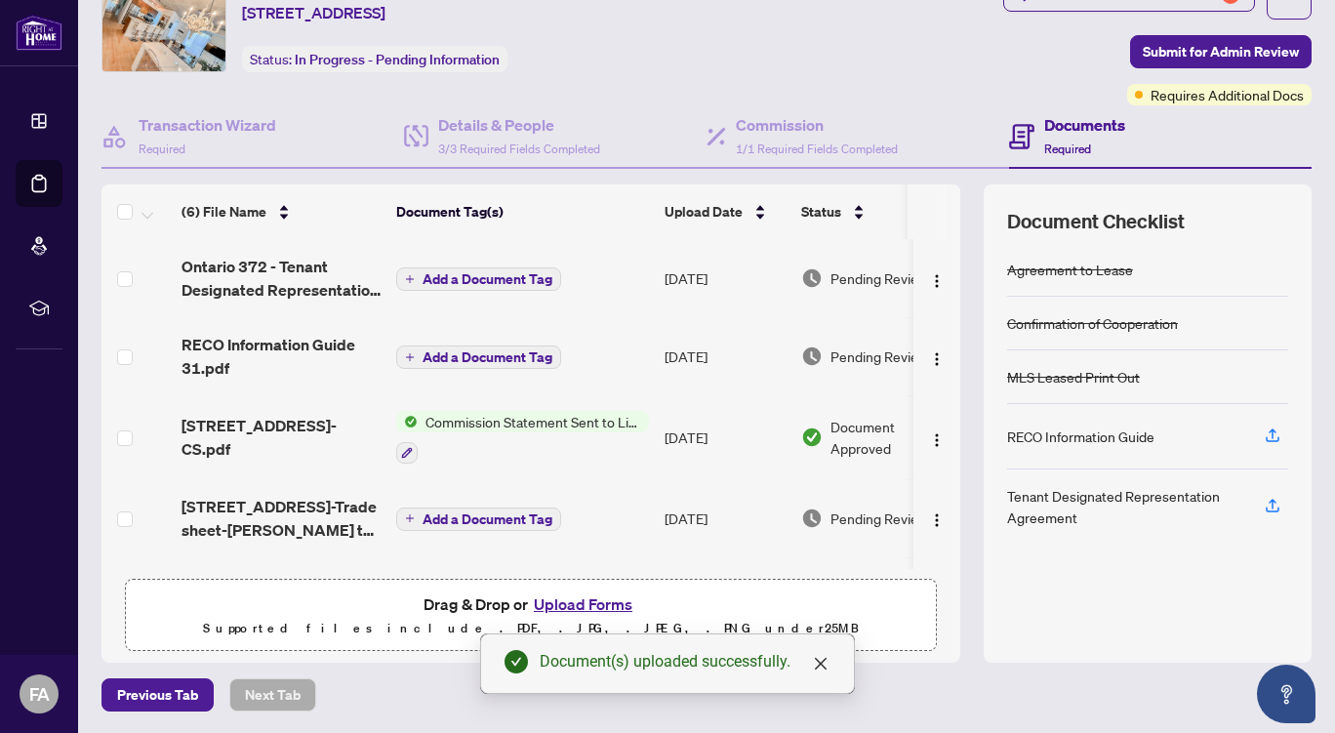
scroll to position [0, 0]
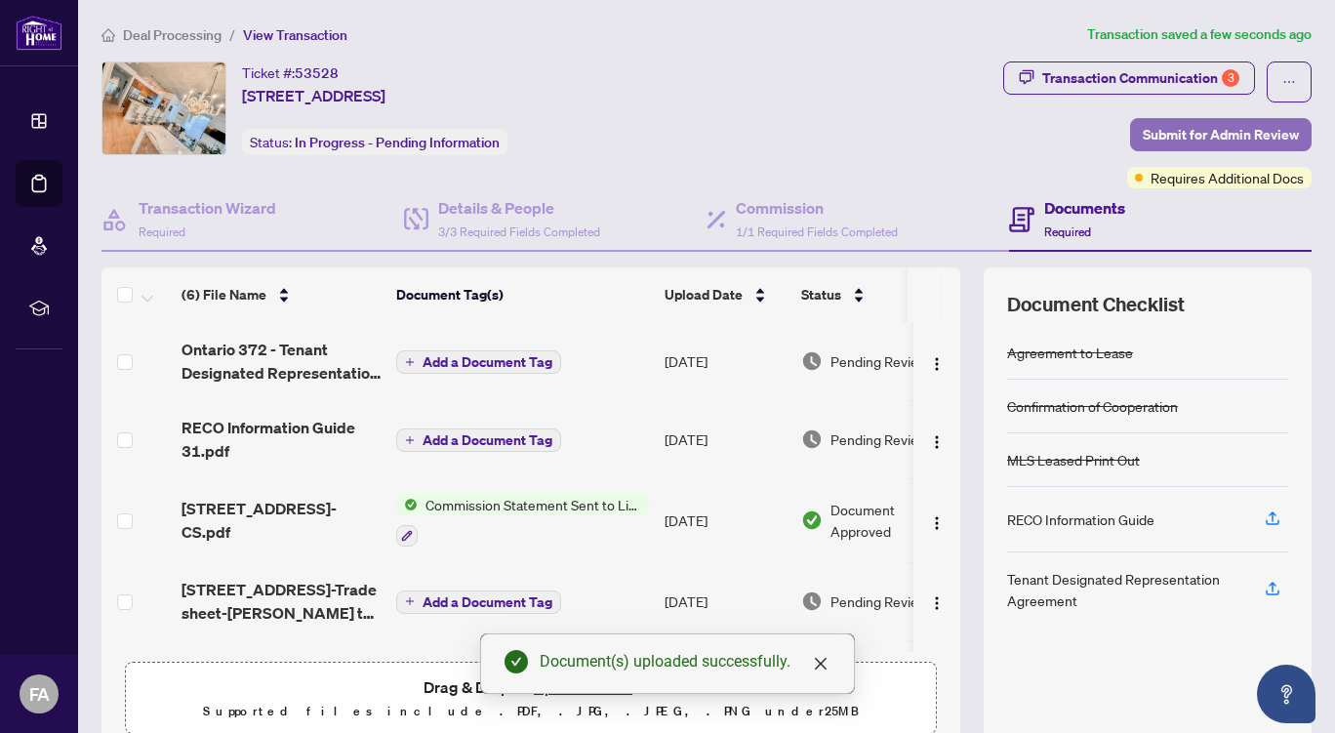
click at [1187, 127] on span "Submit for Admin Review" at bounding box center [1221, 134] width 156 height 31
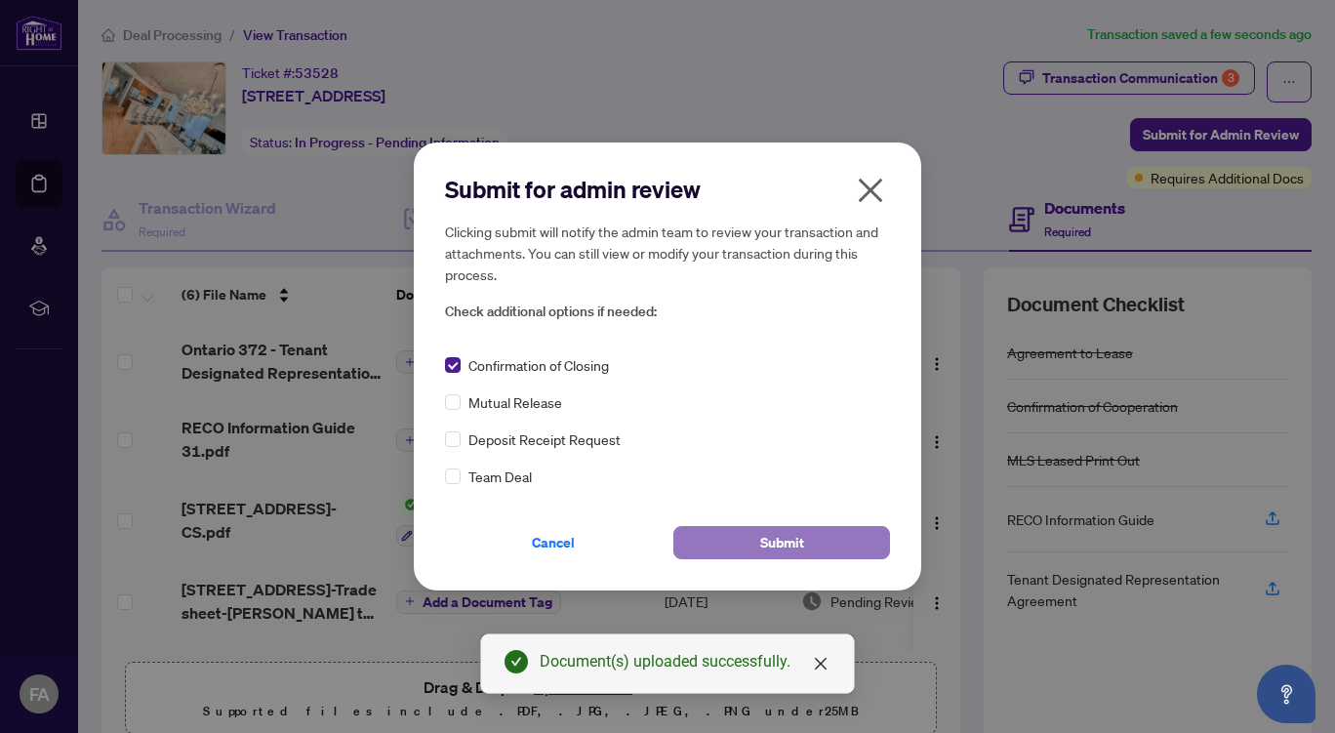
click at [759, 537] on button "Submit" at bounding box center [781, 542] width 217 height 33
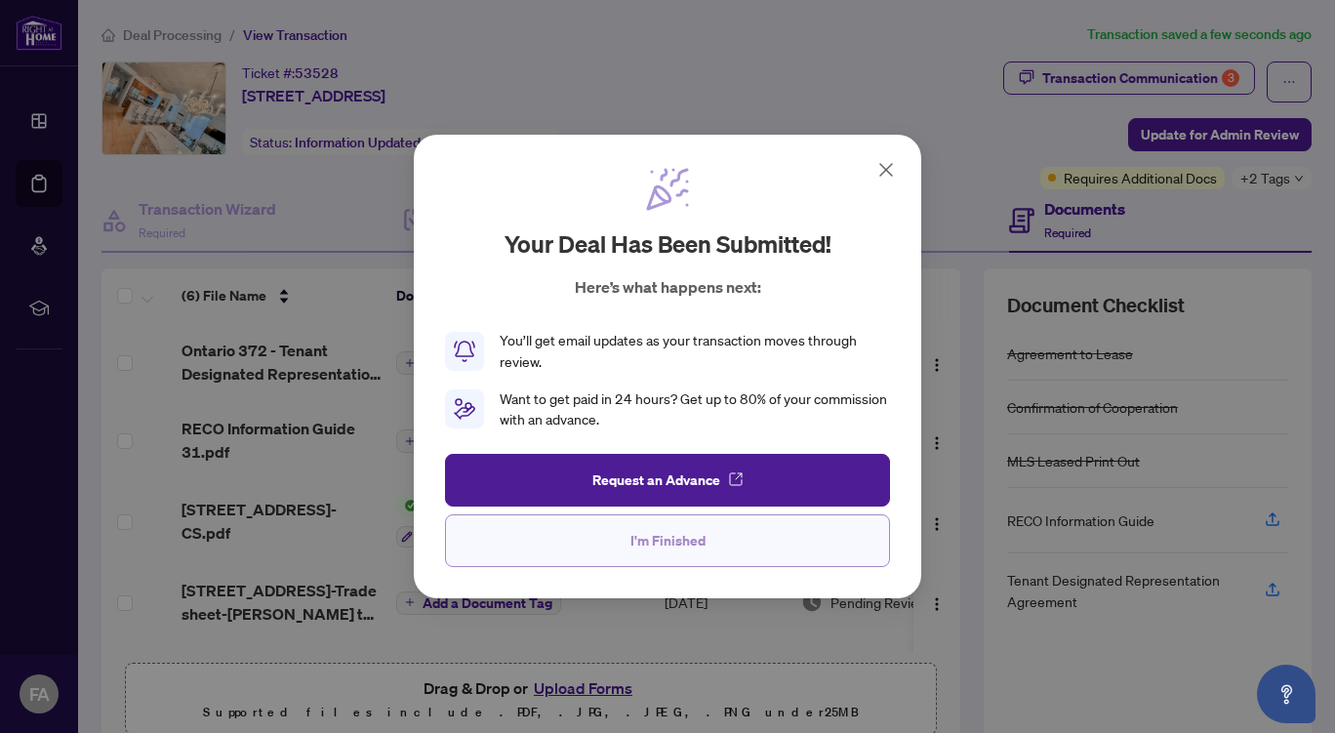
click at [683, 543] on span "I'm Finished" at bounding box center [667, 540] width 75 height 31
